Goal: Book appointment/travel/reservation

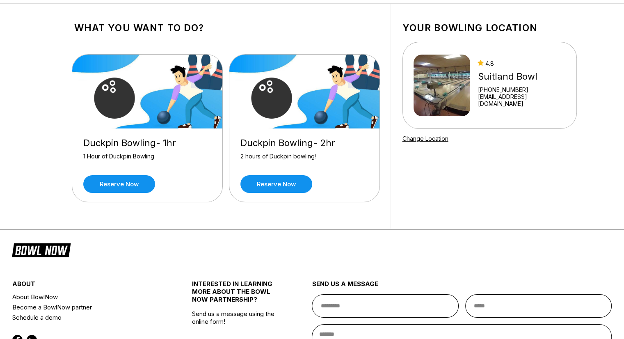
scroll to position [50, 0]
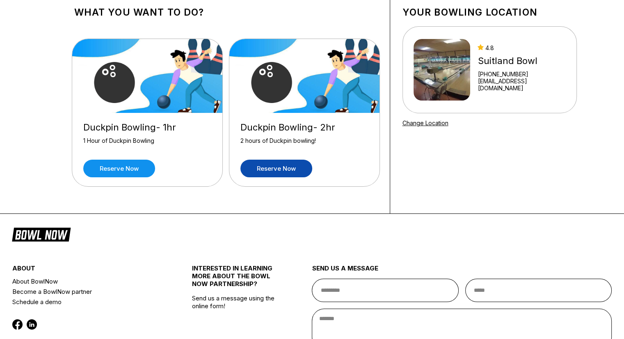
click at [272, 163] on link "Reserve now" at bounding box center [276, 169] width 72 height 18
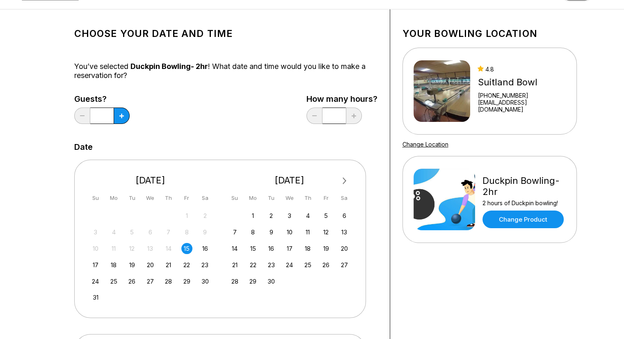
scroll to position [29, 0]
click at [116, 109] on button at bounding box center [122, 115] width 16 height 16
click at [118, 113] on button at bounding box center [122, 115] width 16 height 16
click at [105, 116] on input "*" at bounding box center [101, 115] width 23 height 16
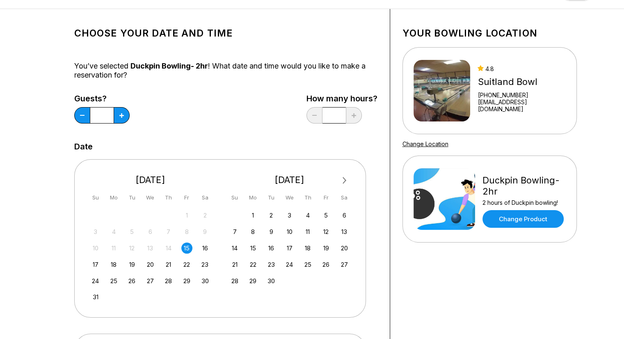
click at [105, 116] on input "*" at bounding box center [101, 115] width 23 height 16
click at [113, 117] on input "*" at bounding box center [101, 115] width 23 height 16
click at [128, 117] on button at bounding box center [122, 115] width 16 height 16
click at [123, 116] on button at bounding box center [122, 115] width 16 height 16
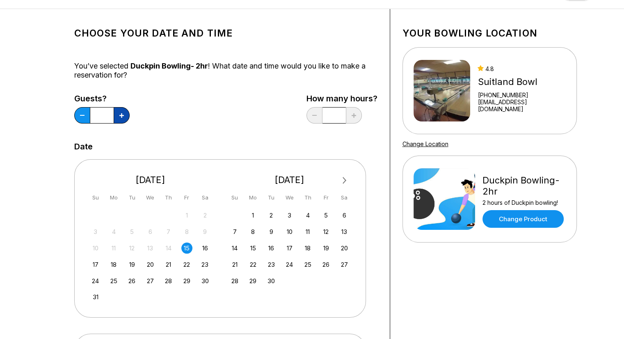
click at [123, 116] on button at bounding box center [122, 115] width 16 height 16
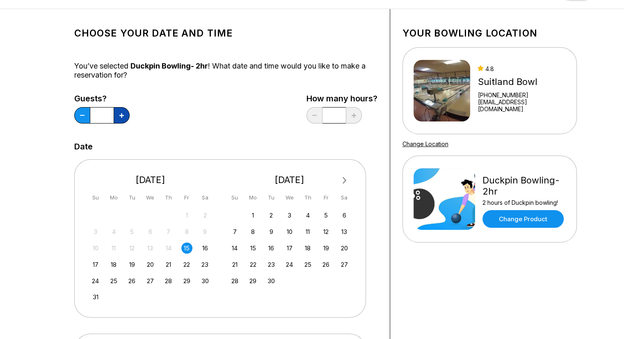
click at [123, 116] on button at bounding box center [122, 115] width 16 height 16
click at [84, 120] on button at bounding box center [82, 115] width 16 height 16
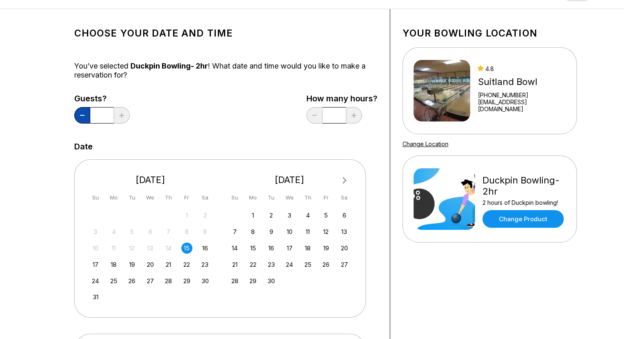
type input "**"
